Goal: Task Accomplishment & Management: Use online tool/utility

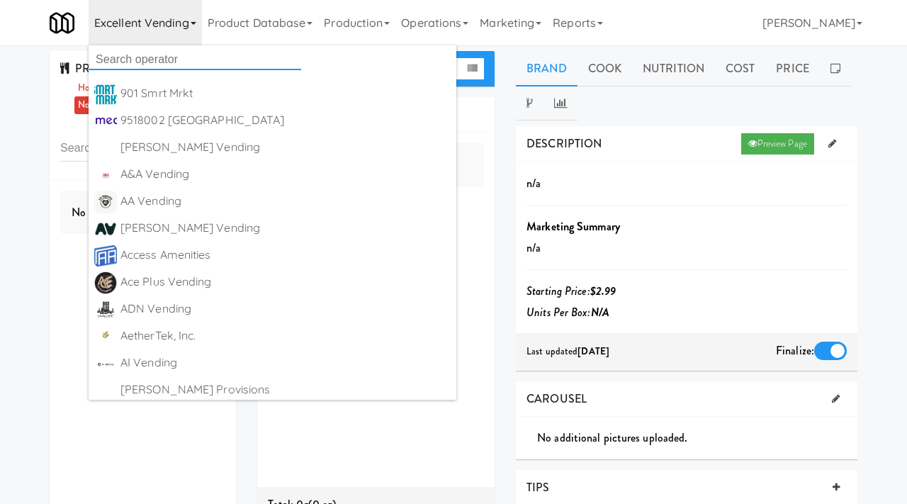
click at [186, 55] on input "text" at bounding box center [195, 59] width 212 height 21
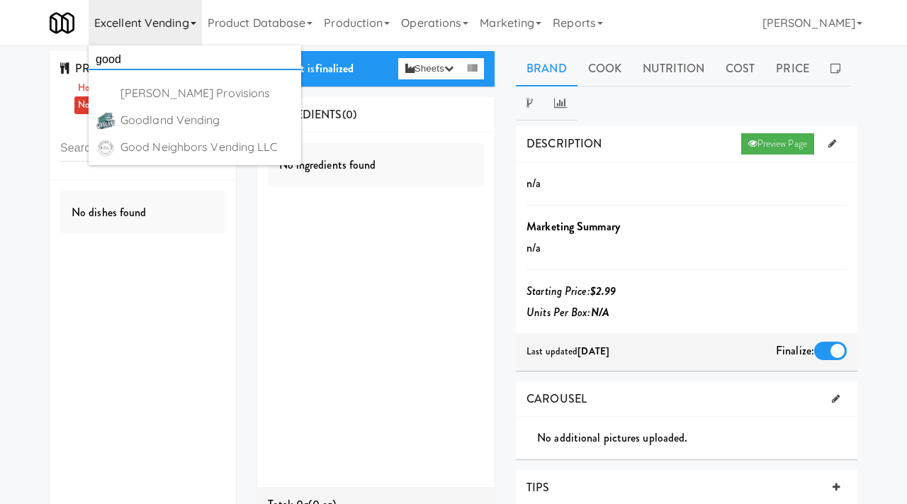
type input "good"
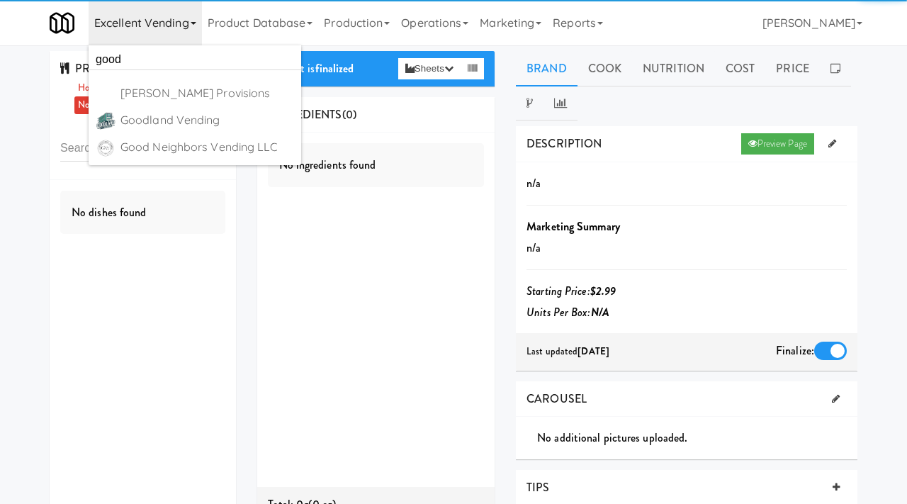
click at [162, 143] on div "Good Neighbors Vending LLC" at bounding box center [207, 147] width 175 height 21
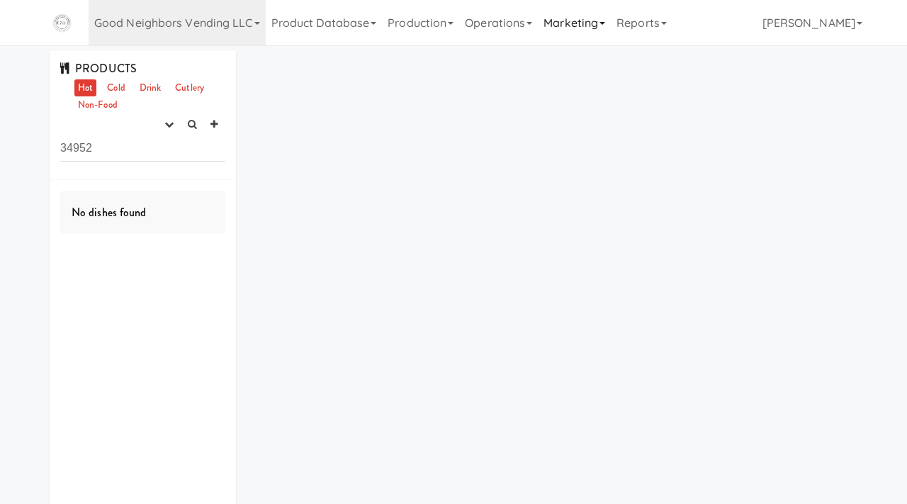
click at [591, 31] on link "Marketing" at bounding box center [574, 22] width 73 height 45
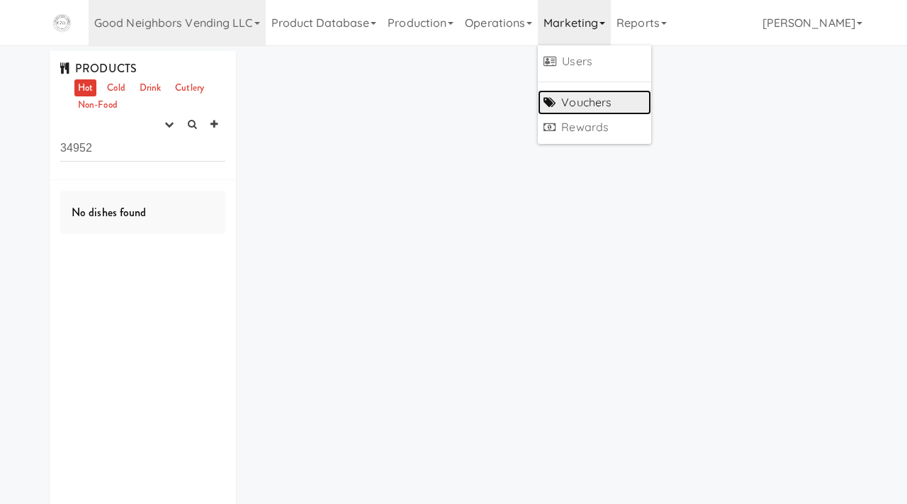
click at [564, 108] on link "Vouchers" at bounding box center [594, 102] width 113 height 25
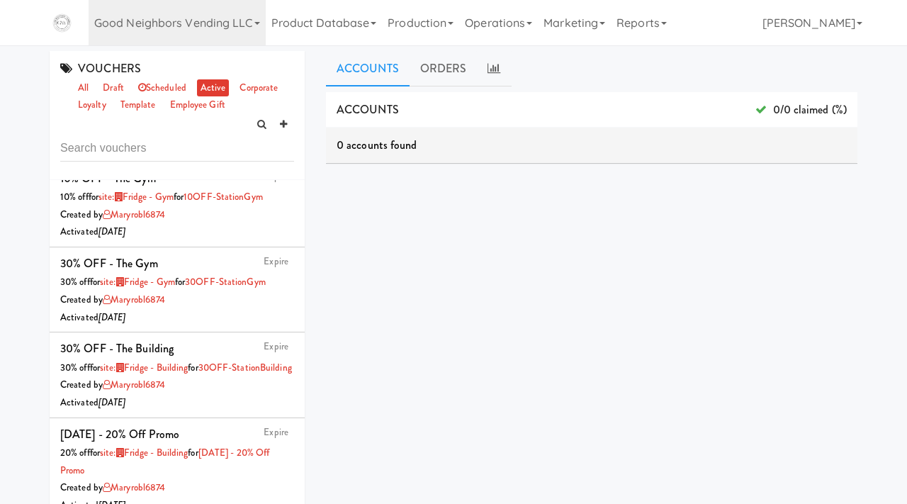
scroll to position [5, 0]
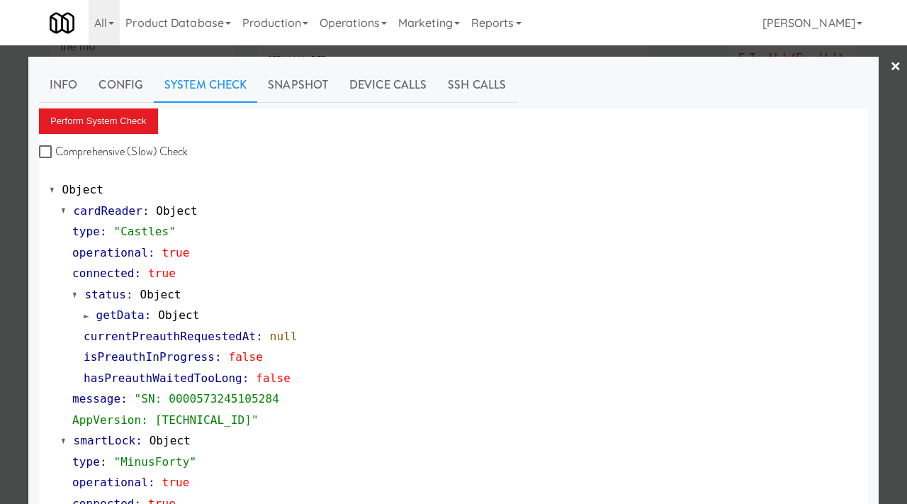
scroll to position [297, 0]
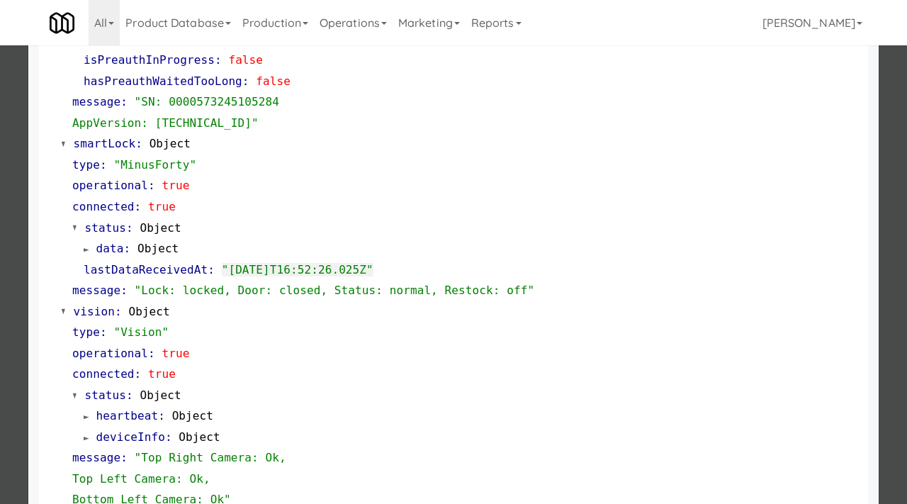
click at [0, 230] on div at bounding box center [453, 252] width 907 height 504
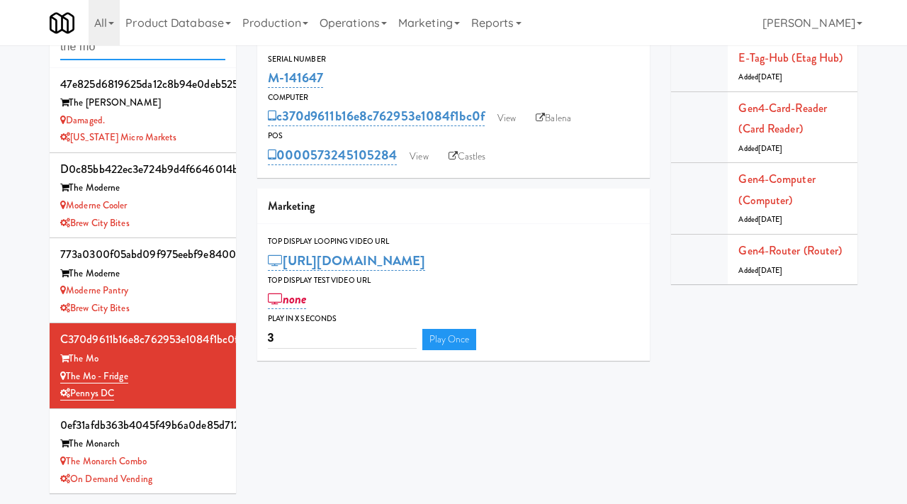
drag, startPoint x: 146, startPoint y: 53, endPoint x: 65, endPoint y: 26, distance: 85.1
click at [65, 26] on body "Okay Okay Select date: previous 2025-Aug next Su Mo Tu We Th Fr Sa 27 28 29 30 …" at bounding box center [453, 252] width 907 height 504
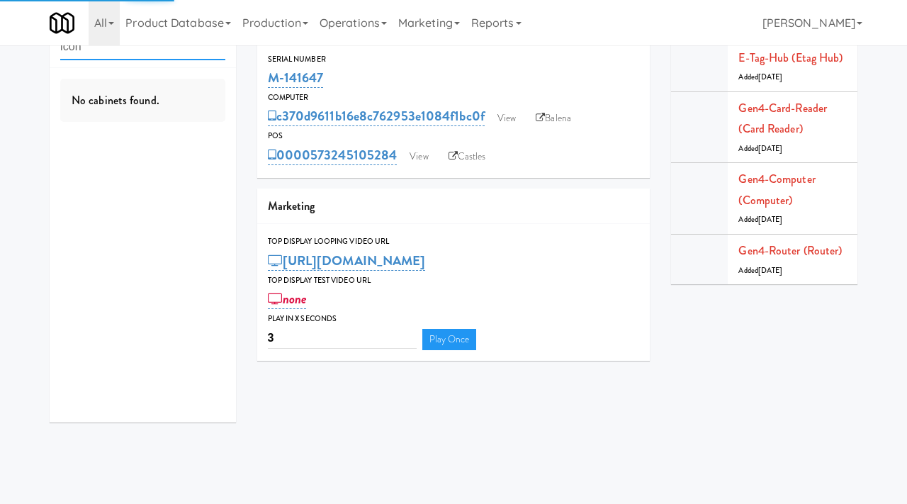
type input "icon"
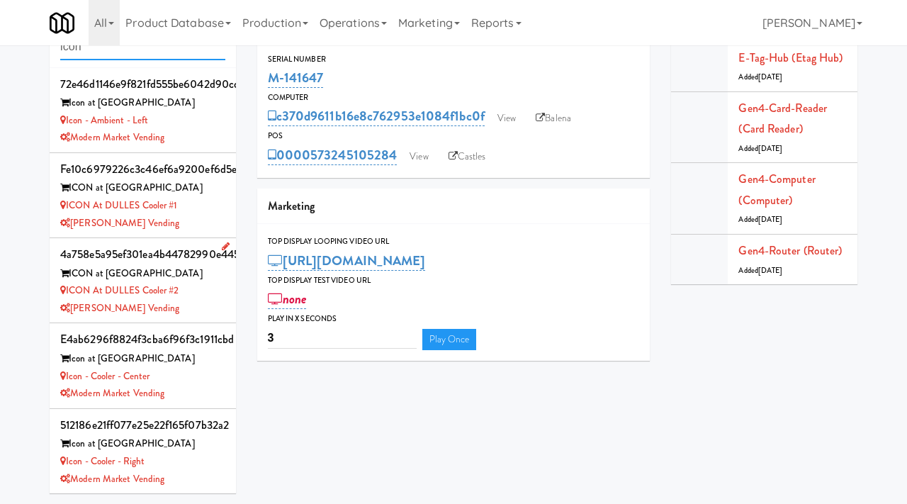
scroll to position [1, 0]
click at [214, 215] on div "[PERSON_NAME] Vending" at bounding box center [142, 223] width 165 height 18
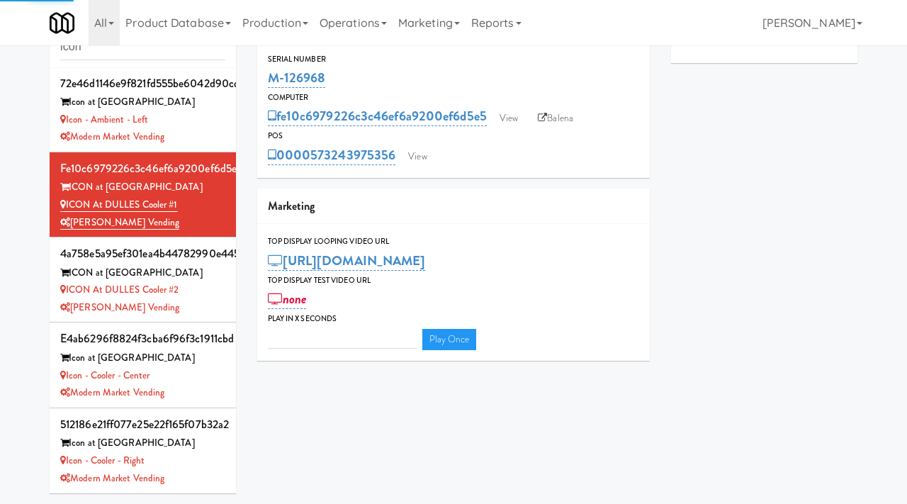
type input "3"
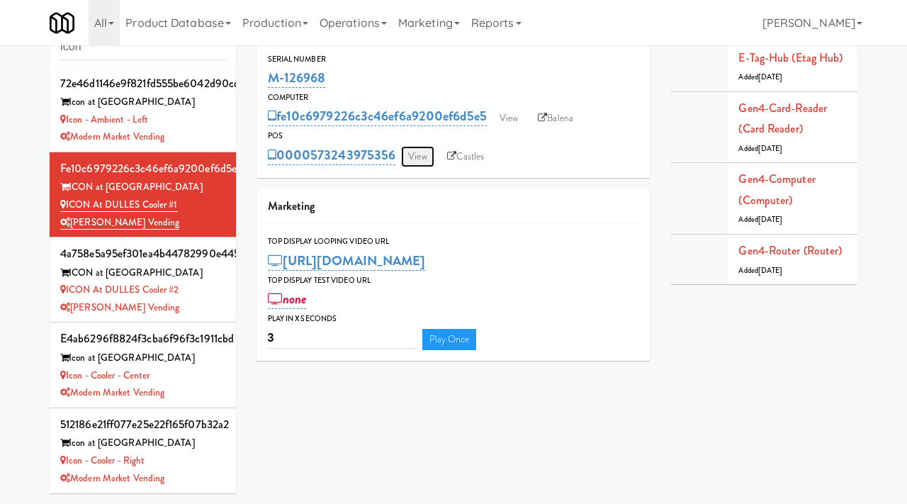
click at [421, 147] on link "View" at bounding box center [417, 156] width 33 height 21
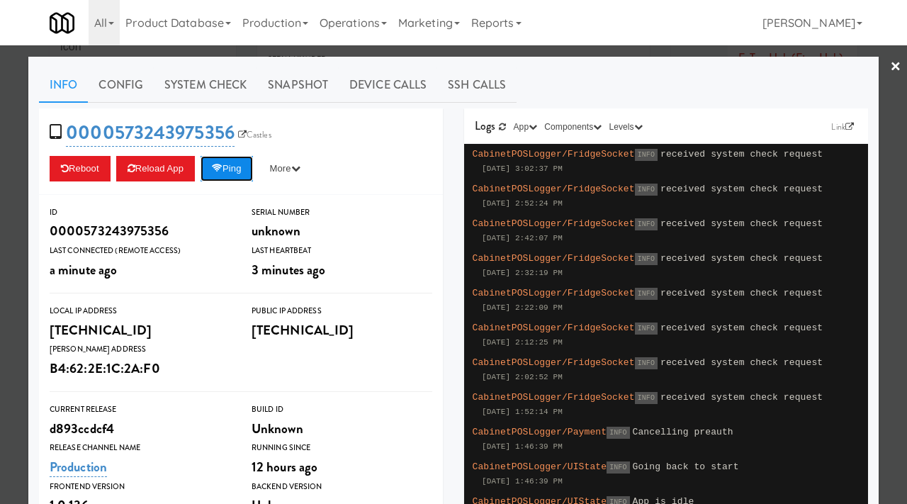
click at [237, 164] on button "Ping" at bounding box center [226, 168] width 52 height 25
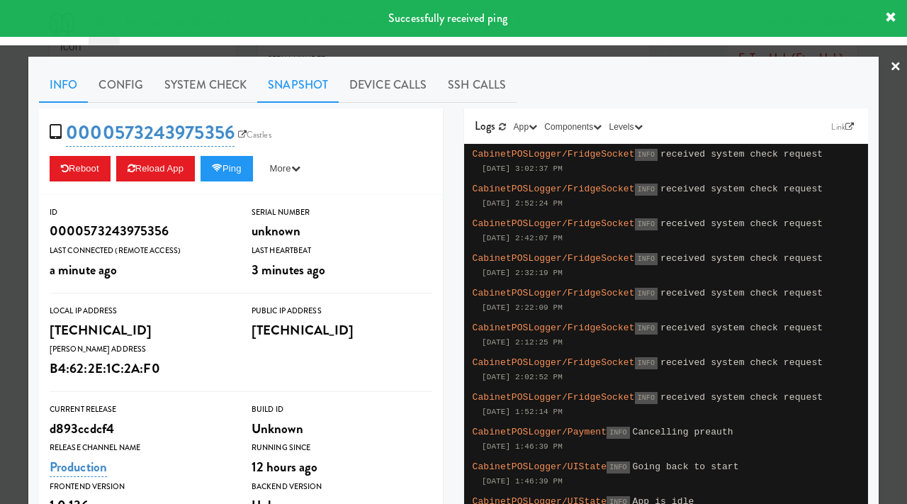
click at [307, 91] on link "Snapshot" at bounding box center [297, 84] width 81 height 35
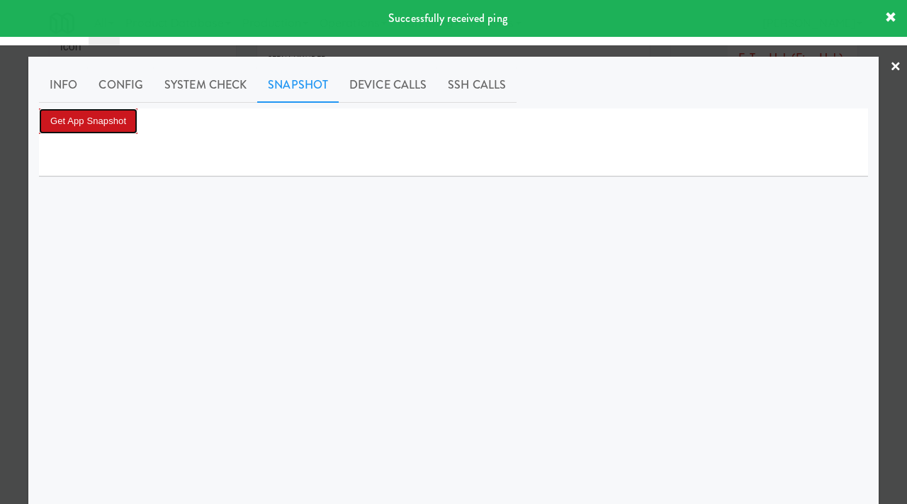
click at [108, 130] on button "Get App Snapshot" at bounding box center [88, 120] width 98 height 25
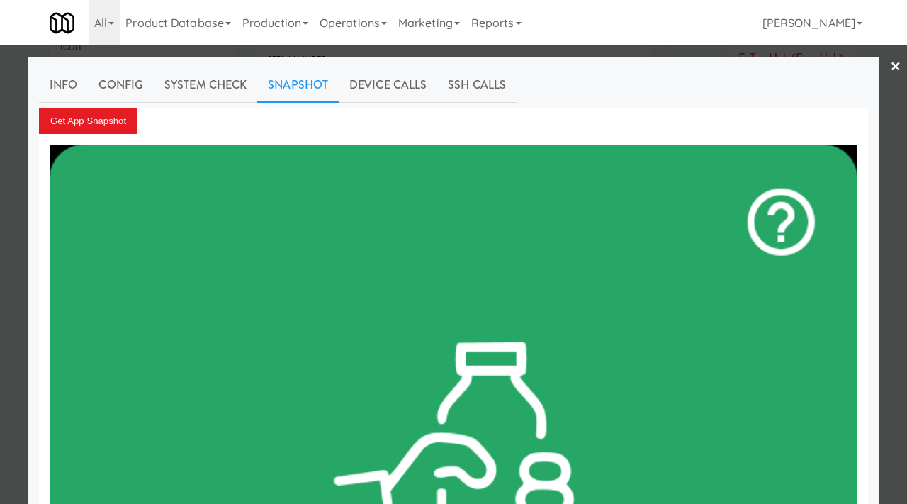
click at [0, 304] on div at bounding box center [453, 252] width 907 height 504
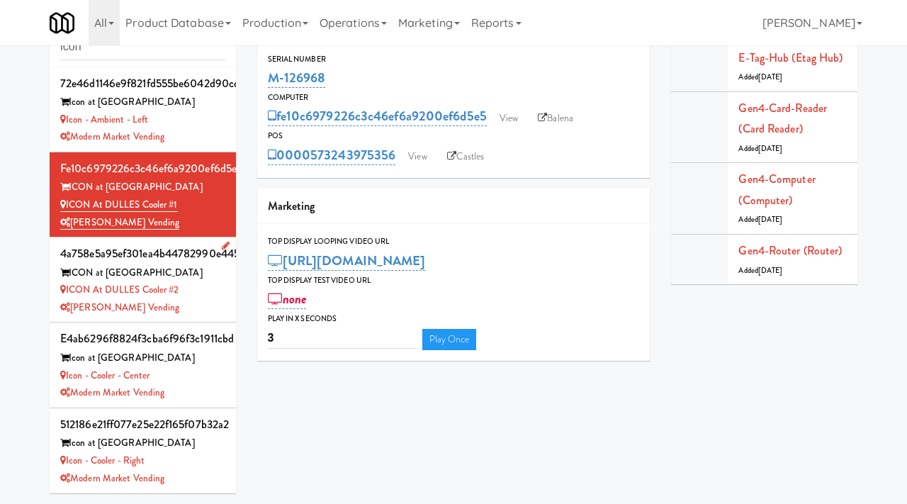
click at [198, 299] on div "[PERSON_NAME] Vending" at bounding box center [142, 308] width 165 height 18
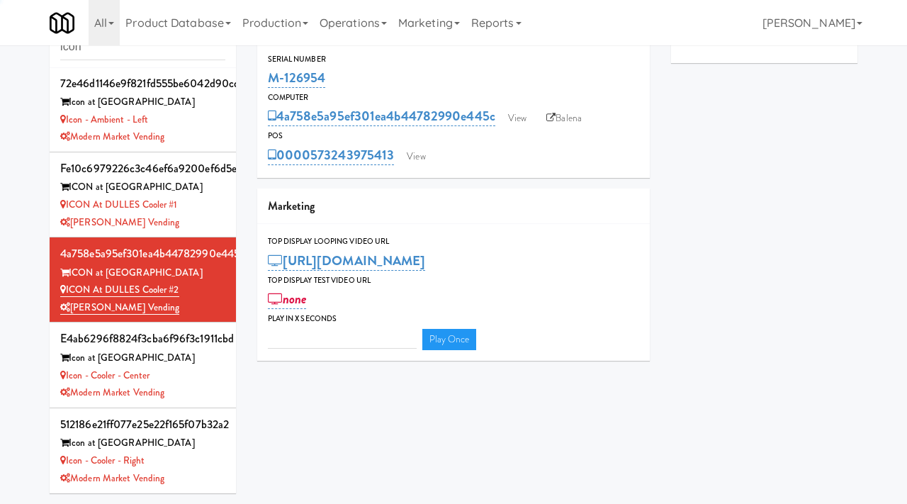
type input "3"
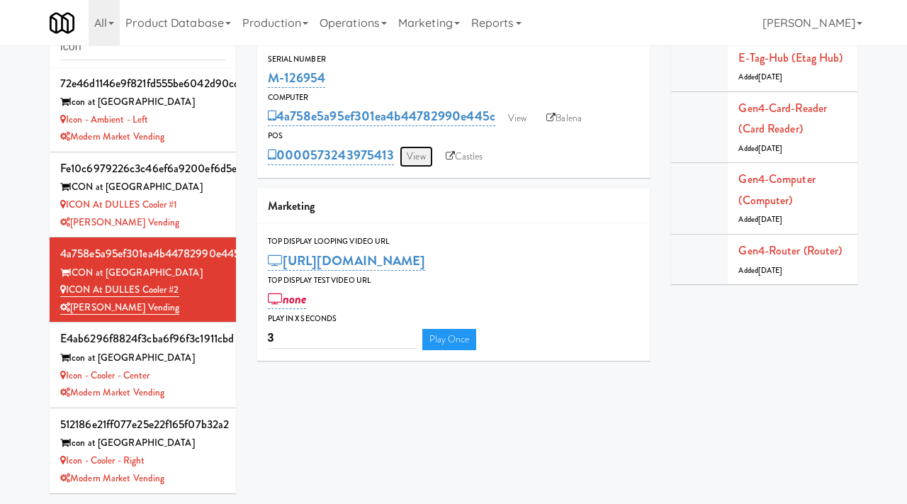
click at [414, 158] on link "View" at bounding box center [415, 156] width 33 height 21
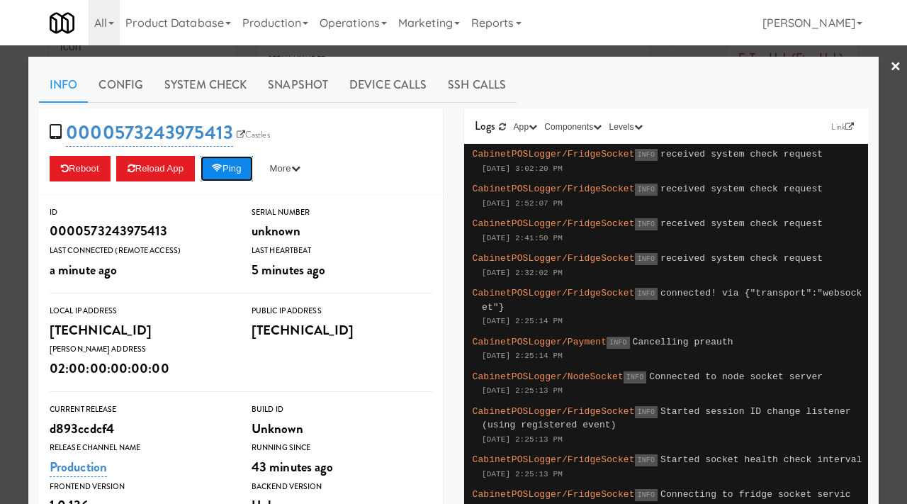
click at [239, 166] on button "Ping" at bounding box center [226, 168] width 52 height 25
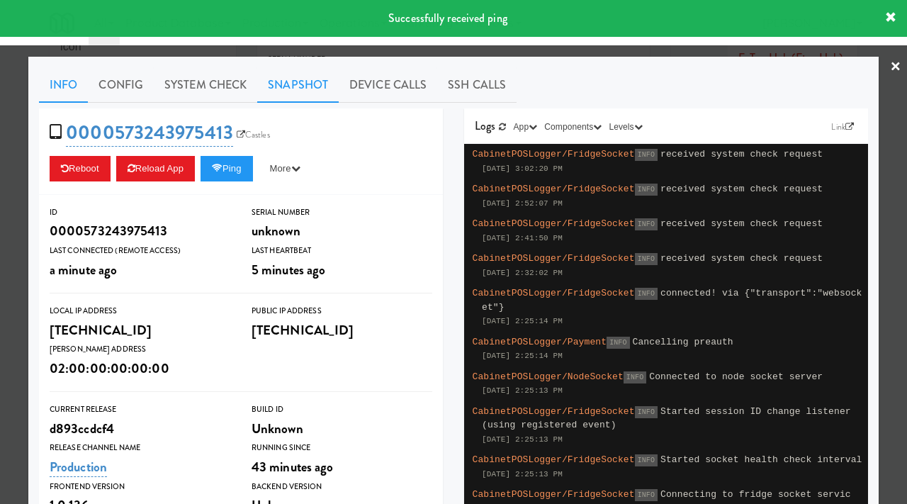
click at [307, 83] on link "Snapshot" at bounding box center [297, 84] width 81 height 35
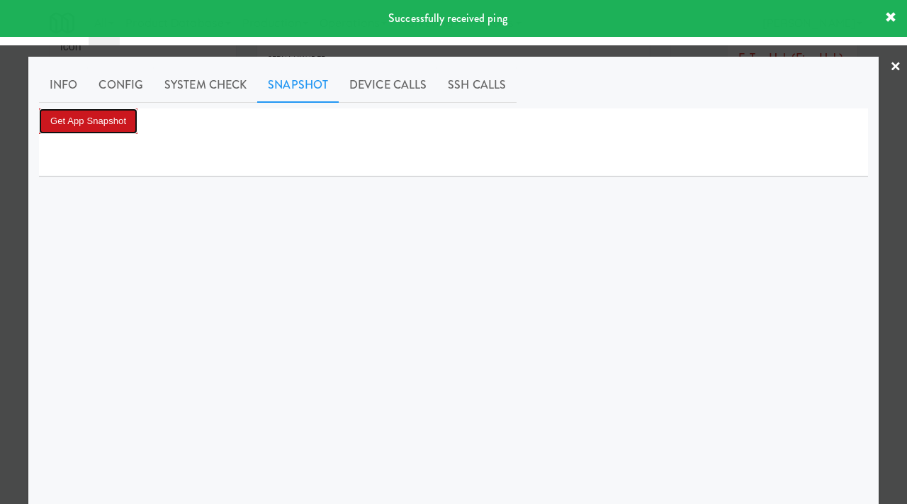
click at [114, 124] on button "Get App Snapshot" at bounding box center [88, 120] width 98 height 25
